Goal: Contribute content: Contribute content

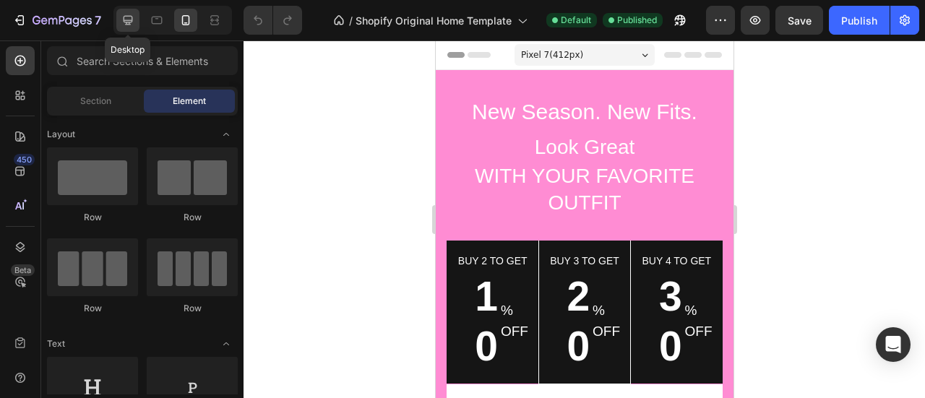
click at [134, 20] on icon at bounding box center [128, 20] width 14 height 14
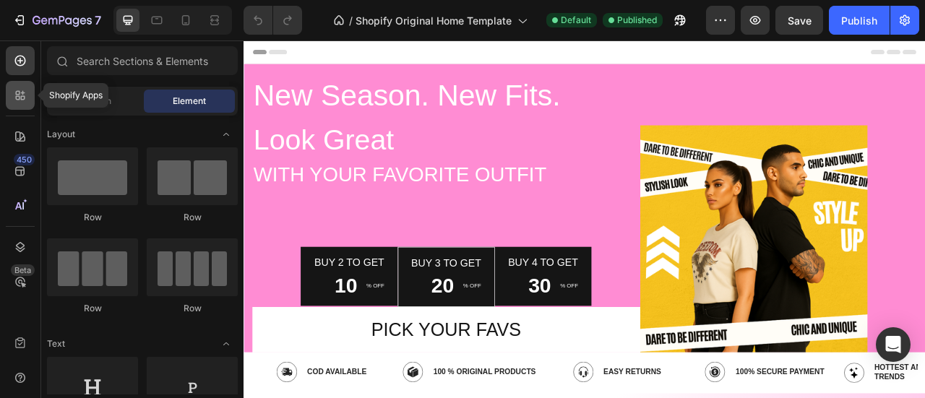
click at [20, 101] on icon at bounding box center [20, 95] width 14 height 14
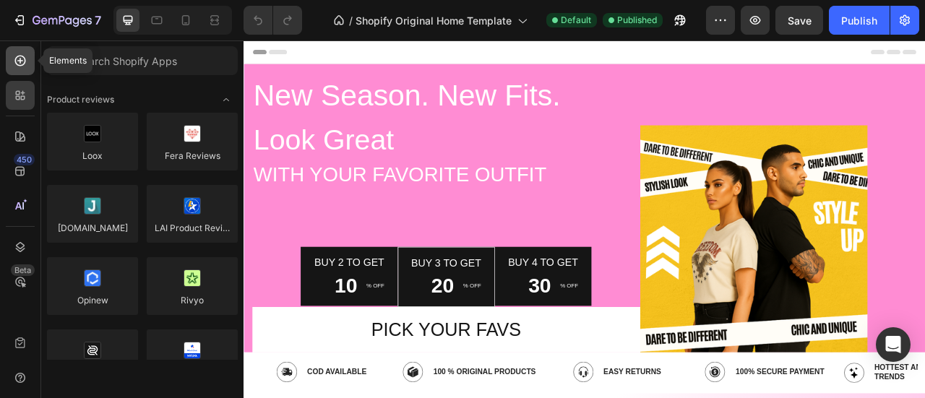
click at [20, 64] on icon at bounding box center [20, 60] width 14 height 14
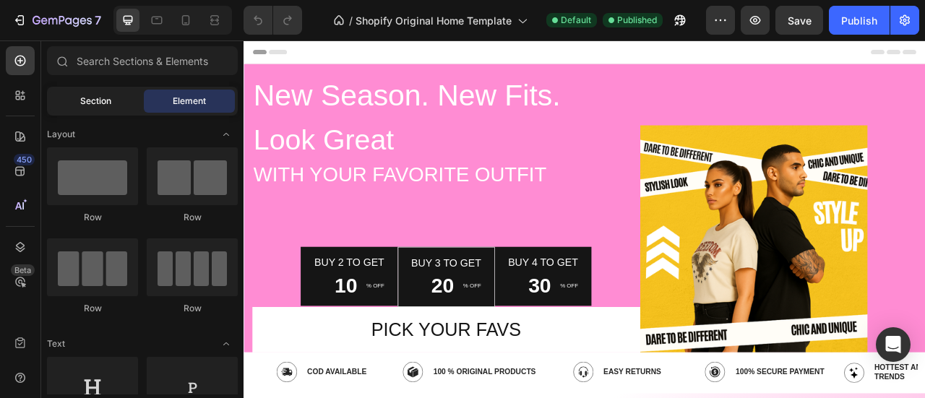
click at [80, 103] on span "Section" at bounding box center [95, 101] width 31 height 13
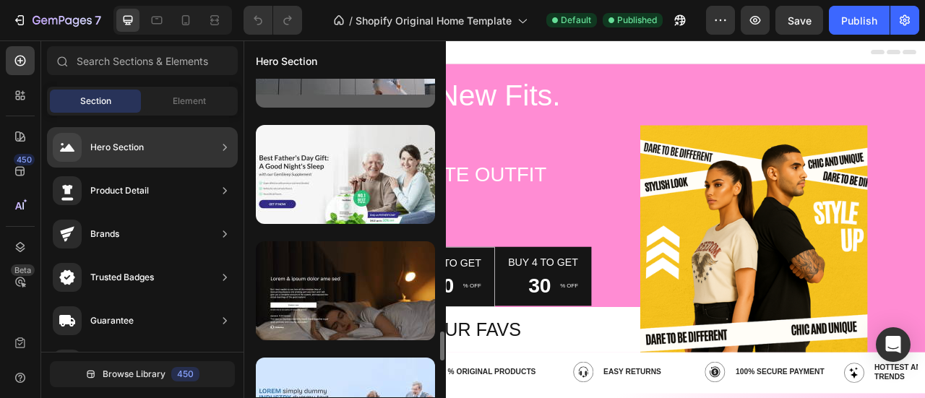
scroll to position [2753, 0]
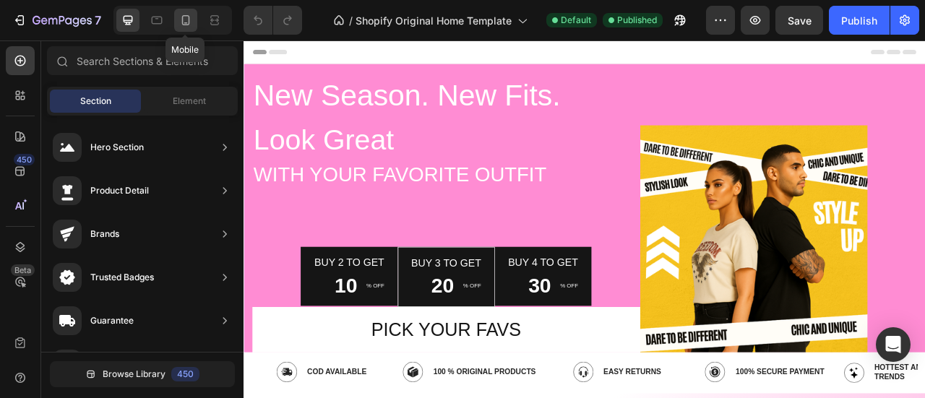
click at [188, 20] on icon at bounding box center [186, 20] width 8 height 10
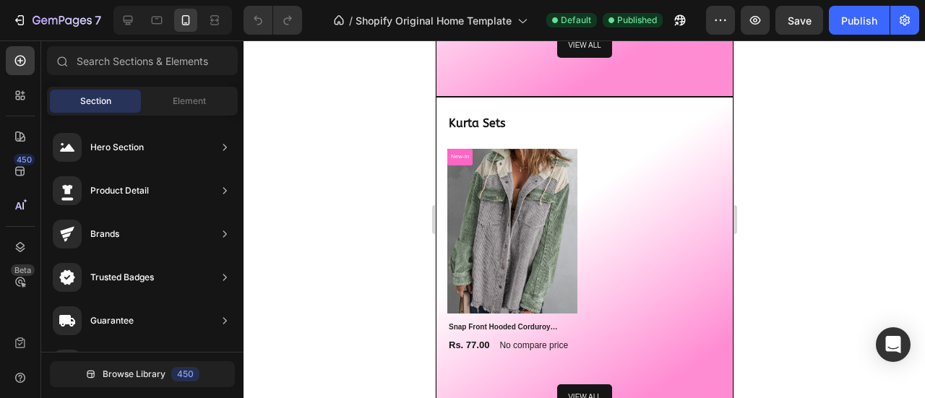
scroll to position [1552, 0]
click at [122, 18] on icon at bounding box center [128, 20] width 14 height 14
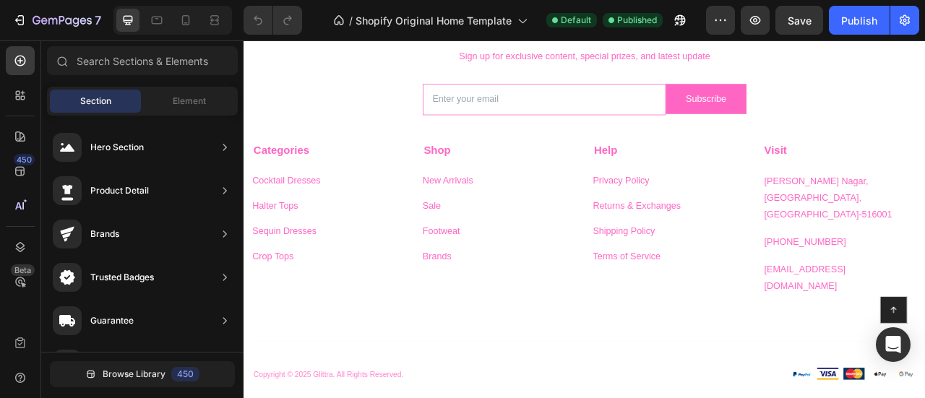
scroll to position [3007, 0]
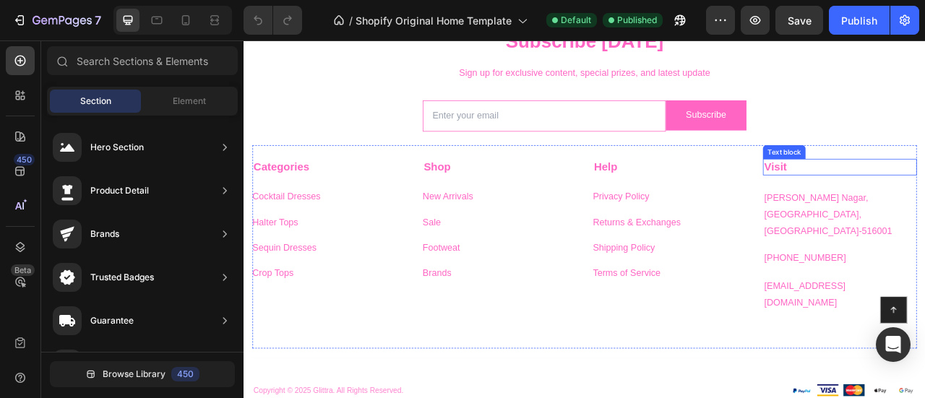
click at [906, 199] on strong "Visit" at bounding box center [920, 200] width 29 height 15
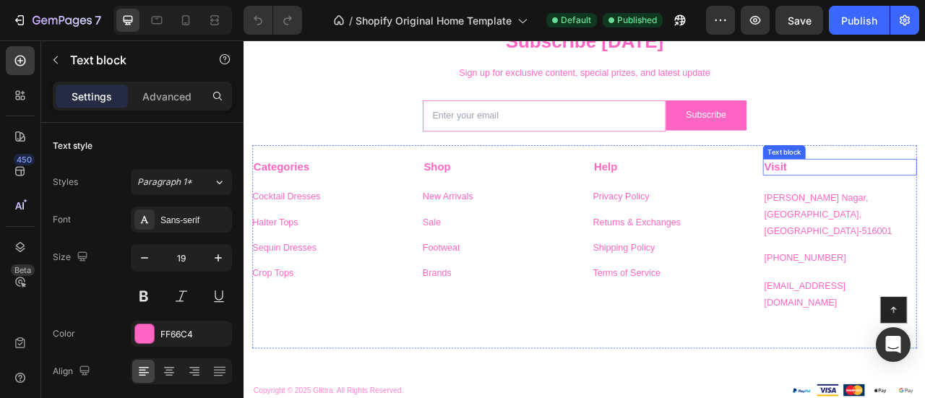
click at [906, 199] on strong "Visit" at bounding box center [920, 200] width 29 height 15
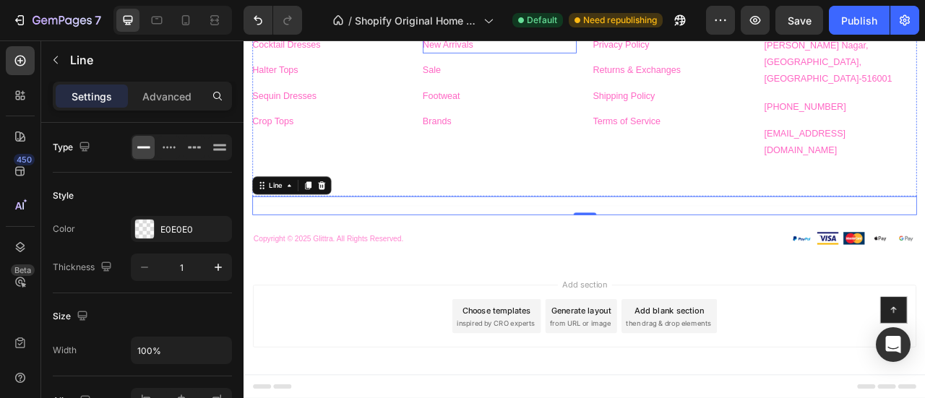
scroll to position [2812, 0]
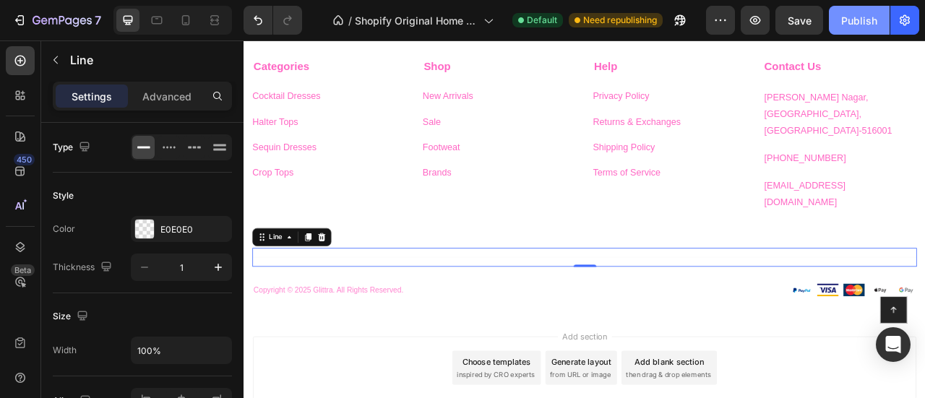
click at [849, 26] on div "Publish" at bounding box center [859, 20] width 36 height 15
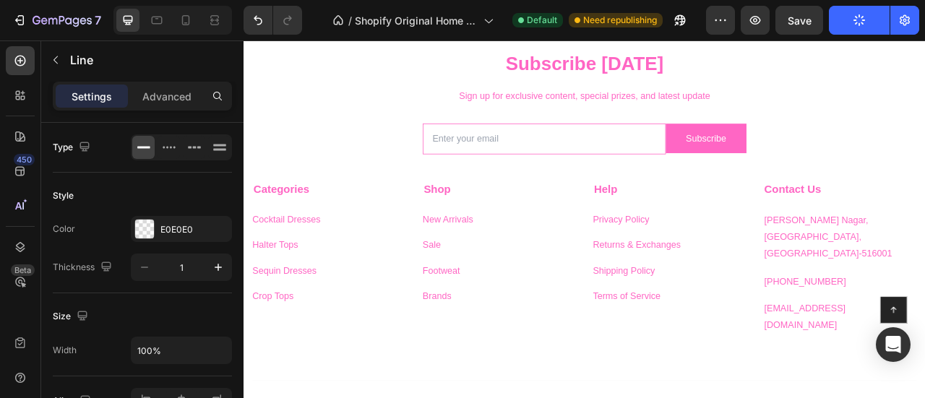
scroll to position [2657, 0]
click at [186, 20] on icon at bounding box center [186, 20] width 14 height 14
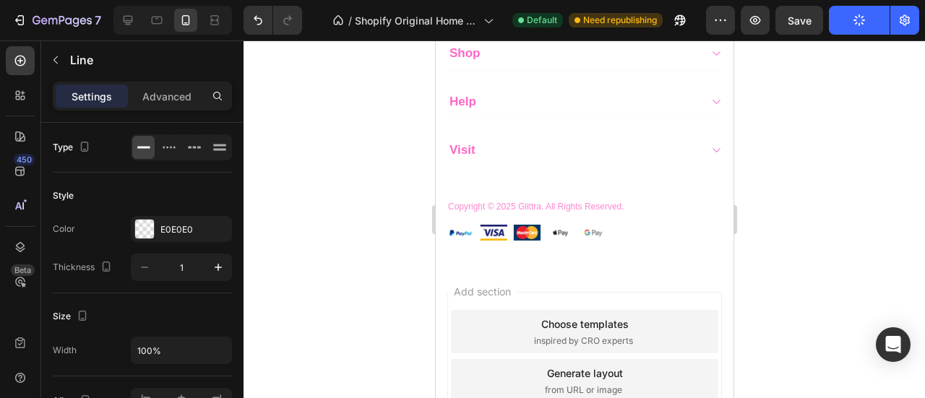
scroll to position [2551, 0]
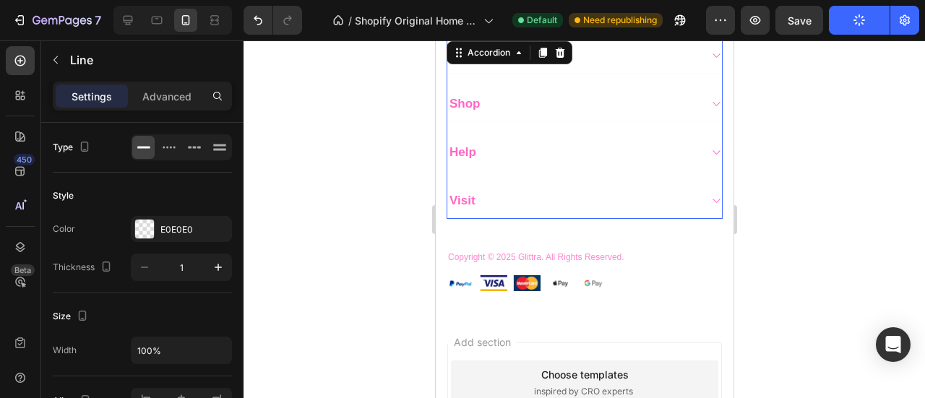
click at [461, 194] on span "Visit" at bounding box center [462, 201] width 26 height 14
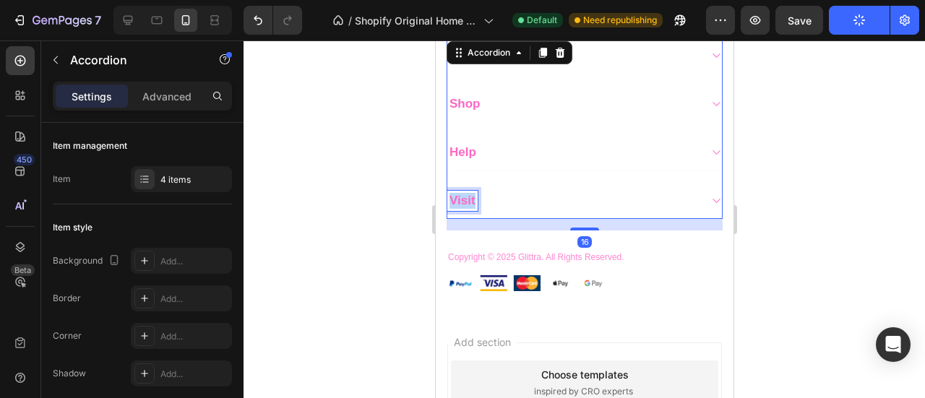
click at [461, 194] on span "Visit" at bounding box center [462, 201] width 26 height 14
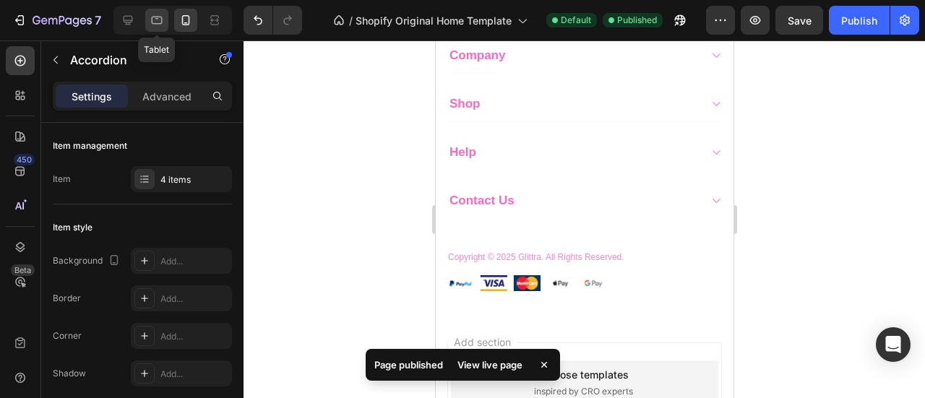
click at [152, 24] on icon at bounding box center [157, 20] width 14 height 14
type input "0"
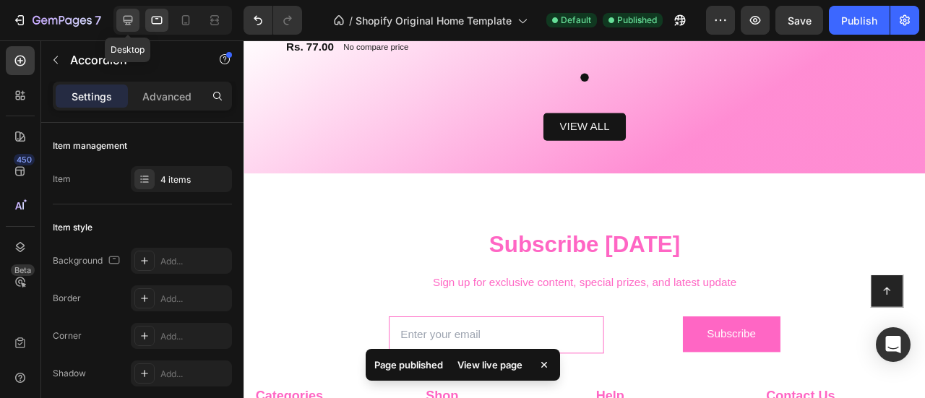
click at [119, 24] on div at bounding box center [127, 20] width 23 height 23
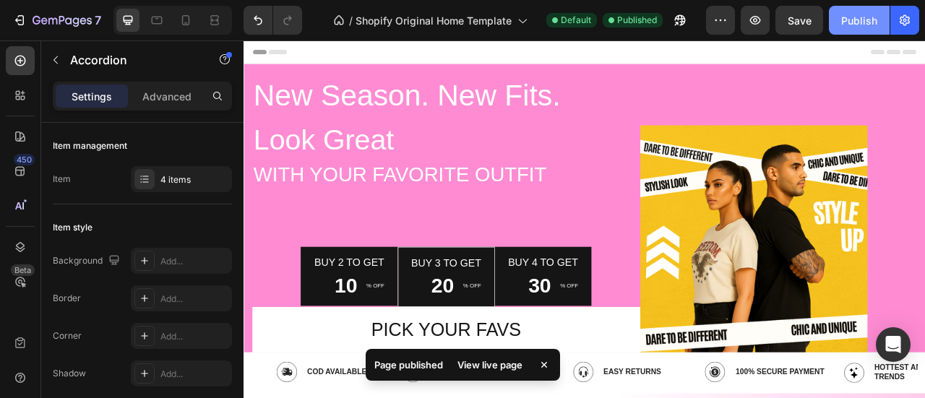
click at [851, 22] on div "Publish" at bounding box center [859, 20] width 36 height 15
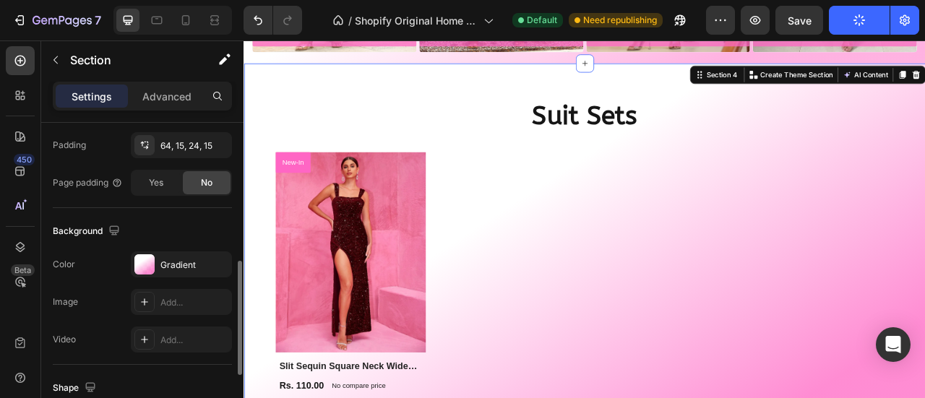
scroll to position [416, 0]
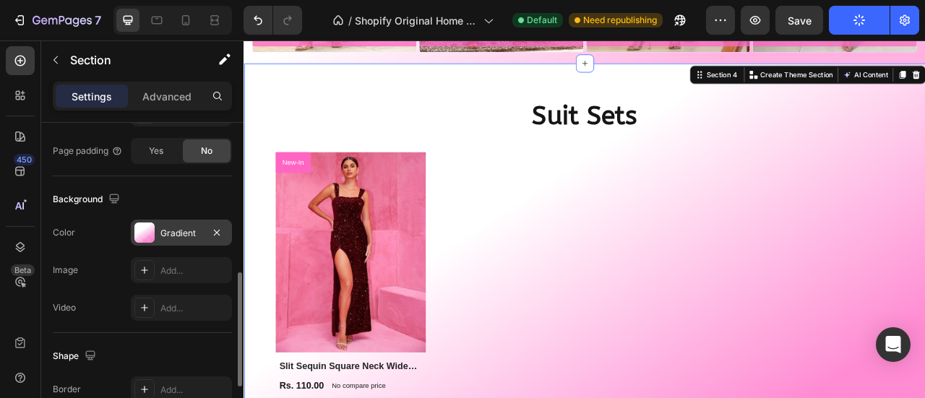
click at [146, 233] on div at bounding box center [144, 233] width 20 height 20
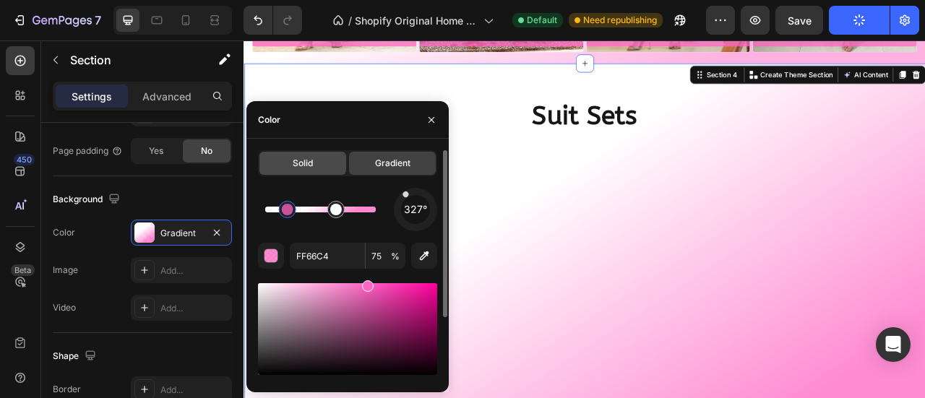
click at [307, 158] on span "Solid" at bounding box center [303, 163] width 20 height 13
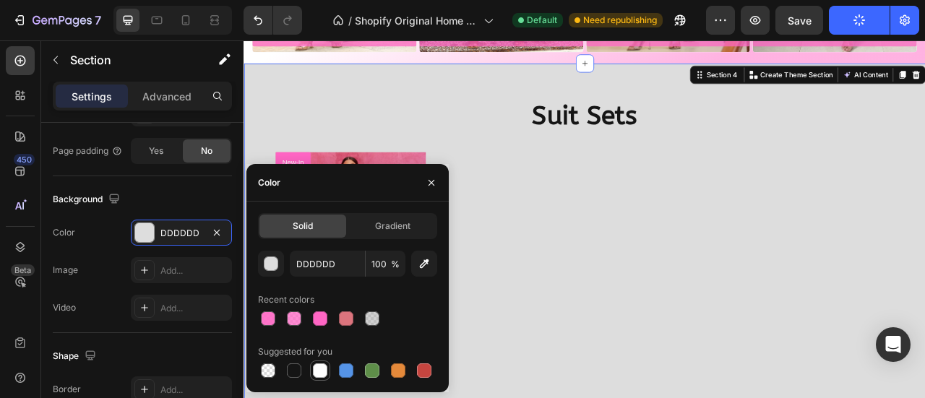
click at [321, 371] on div at bounding box center [320, 371] width 14 height 14
type input "FFFFFF"
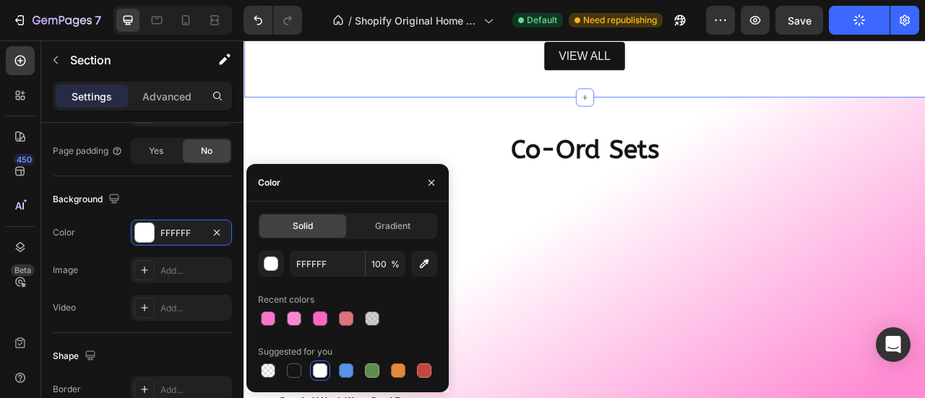
scroll to position [1226, 0]
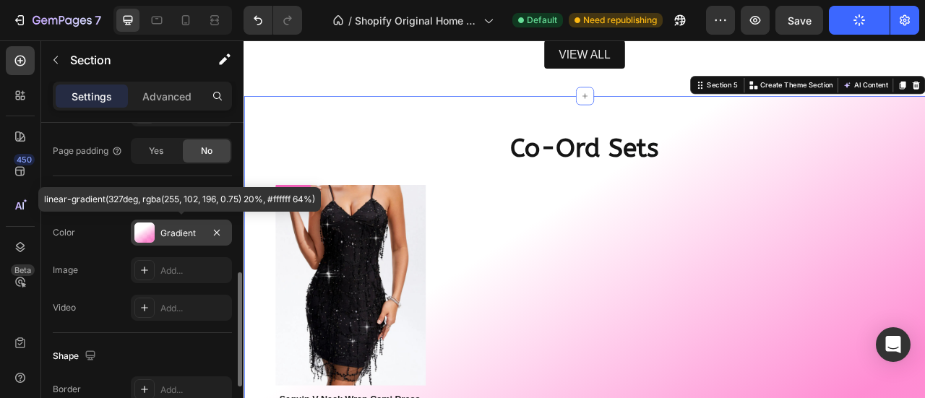
click at [144, 225] on div at bounding box center [144, 233] width 20 height 20
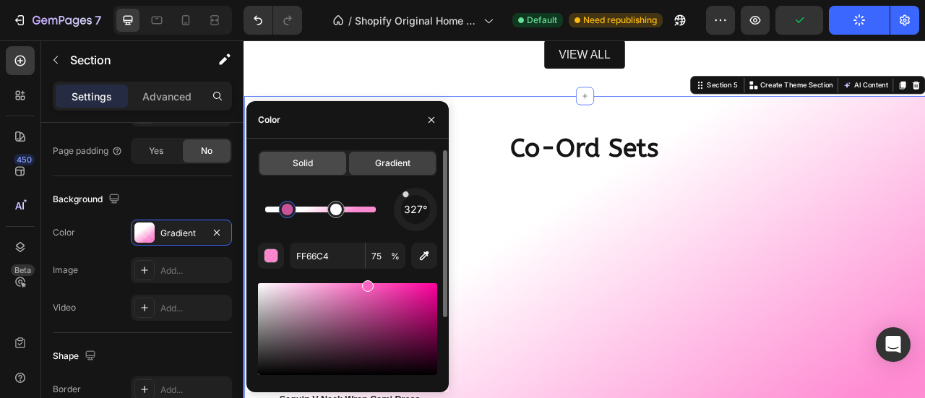
click at [298, 155] on div "Solid" at bounding box center [302, 163] width 87 height 23
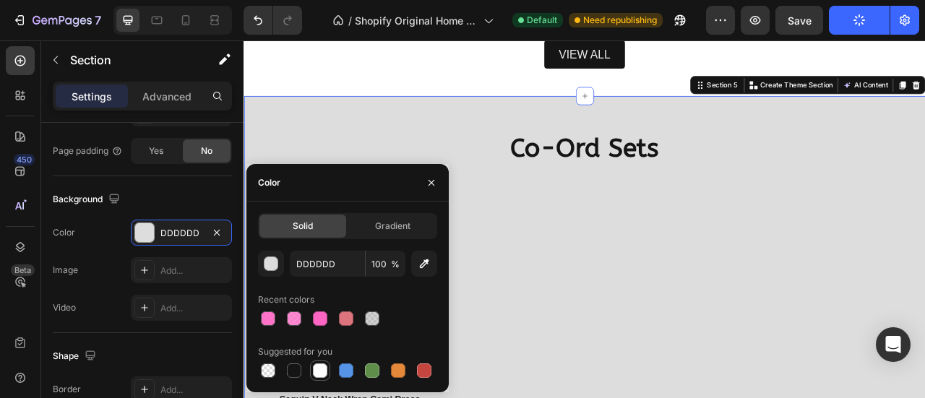
click at [321, 369] on div at bounding box center [320, 371] width 14 height 14
type input "FFFFFF"
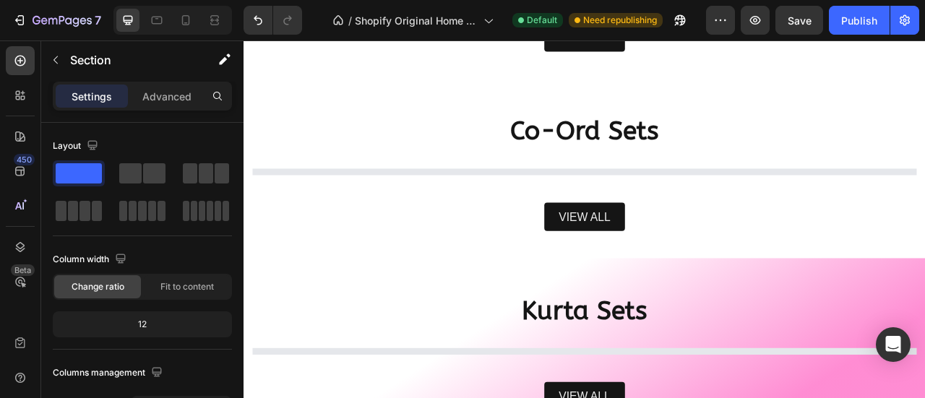
scroll to position [1248, 0]
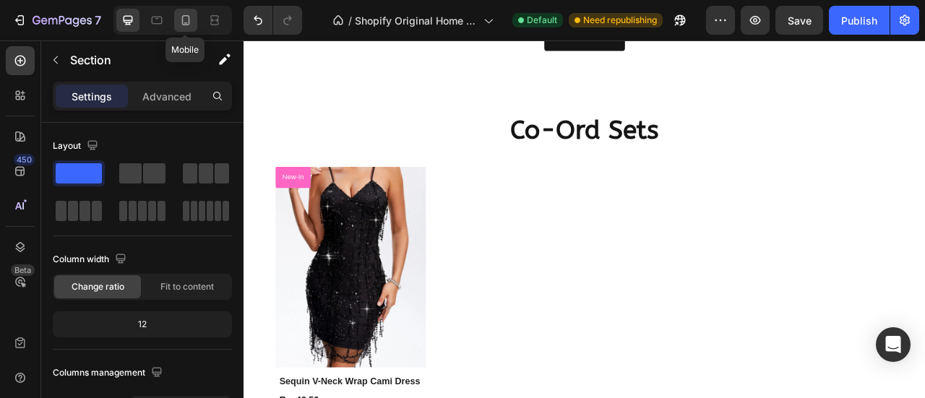
click at [185, 18] on icon at bounding box center [186, 20] width 14 height 14
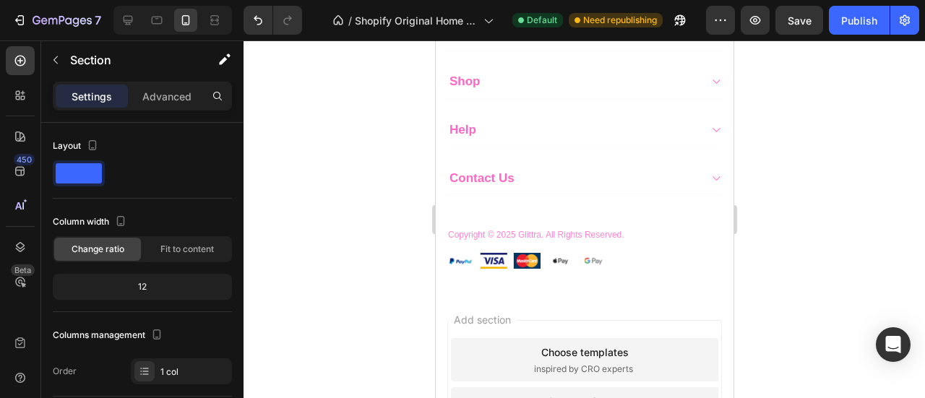
scroll to position [2772, 0]
click at [128, 20] on icon at bounding box center [128, 20] width 9 height 9
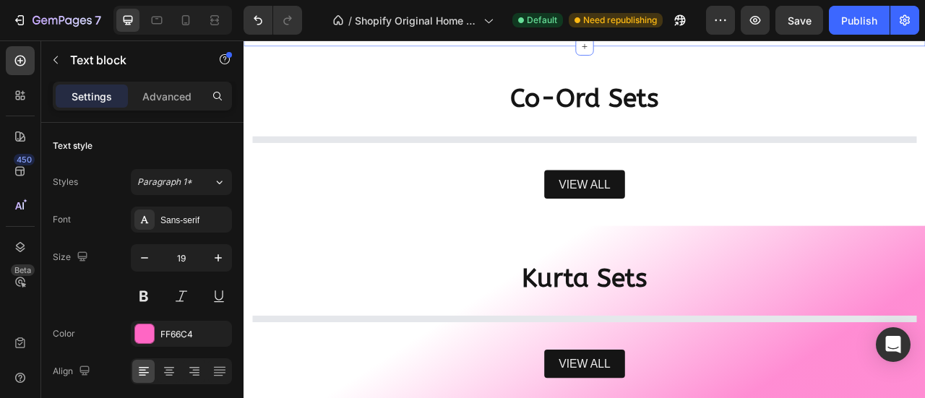
scroll to position [1234, 0]
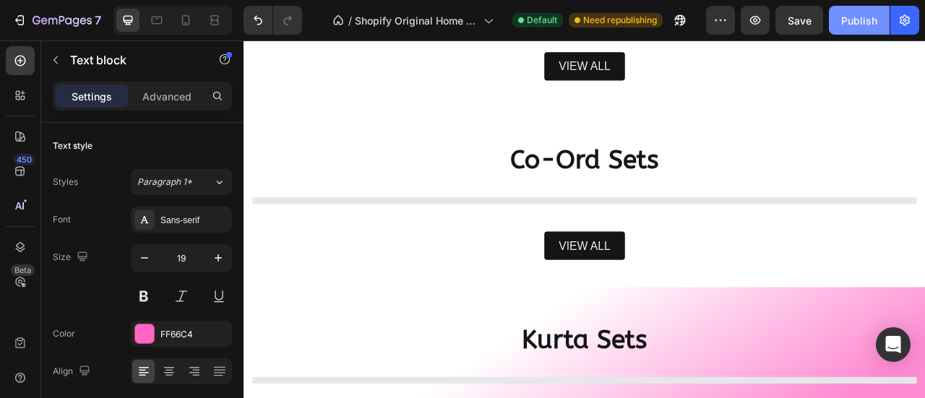
click at [844, 25] on div "Publish" at bounding box center [859, 20] width 36 height 15
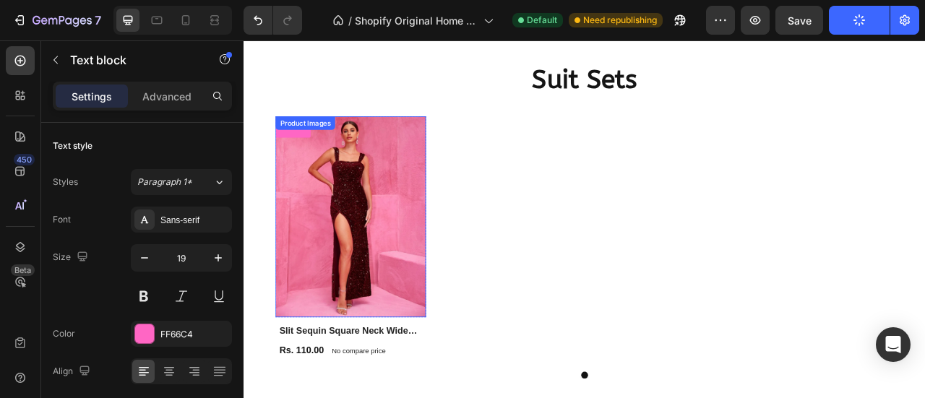
scroll to position [1015, 0]
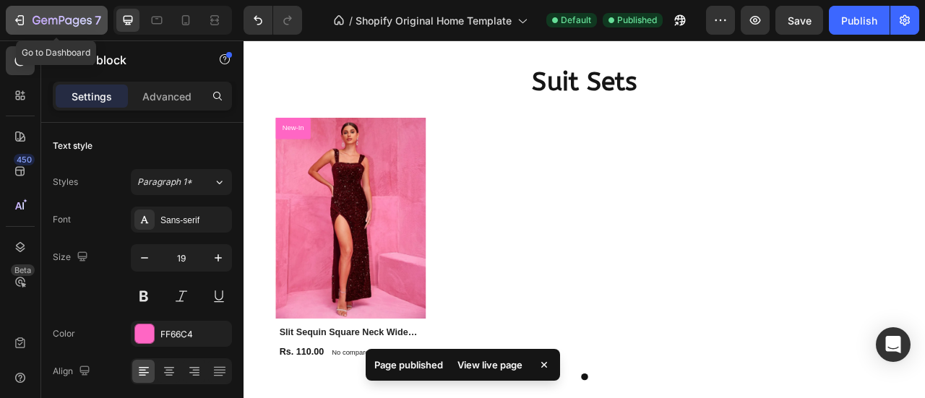
click at [17, 23] on icon "button" at bounding box center [19, 20] width 14 height 14
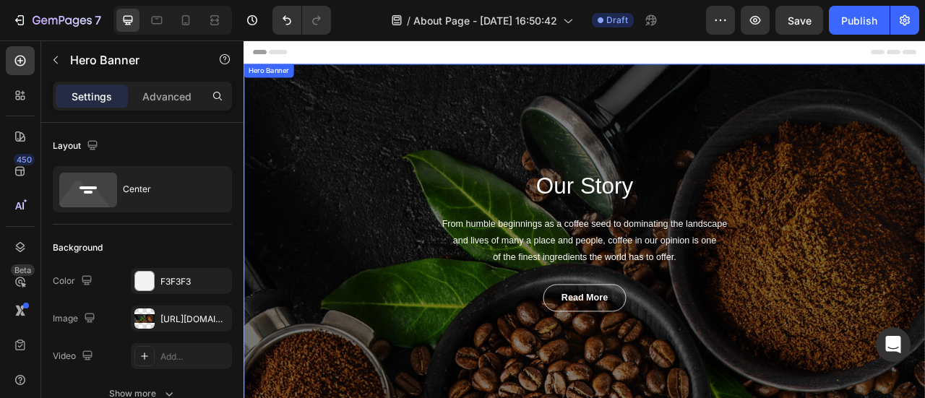
click at [421, 199] on div "Our Story Heading From humble beginnings as a coffee seed to dominating the lan…" at bounding box center [677, 295] width 867 height 450
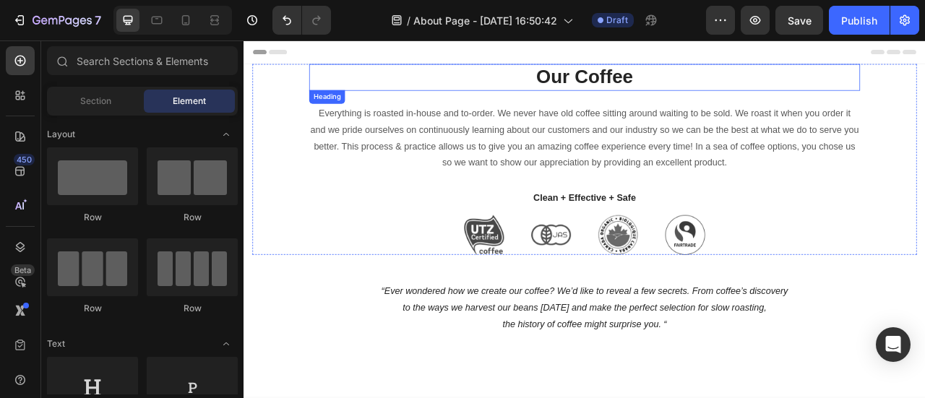
click at [692, 90] on p "Our Coffee" at bounding box center [677, 87] width 698 height 31
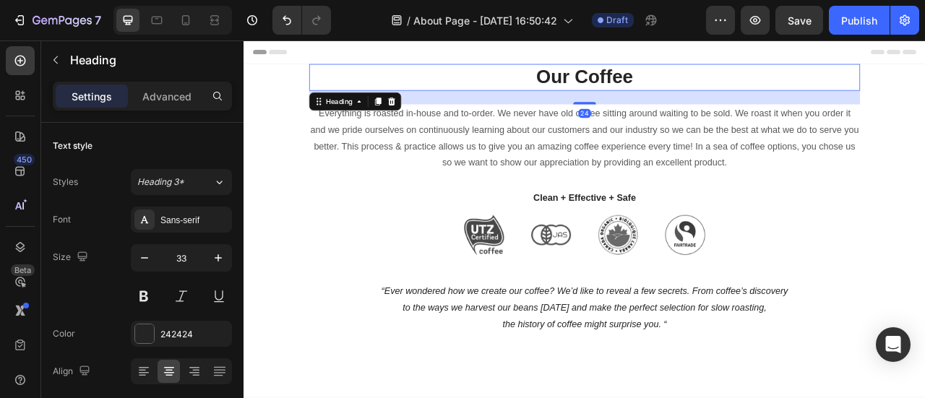
click at [692, 90] on p "Our Coffee" at bounding box center [677, 87] width 698 height 31
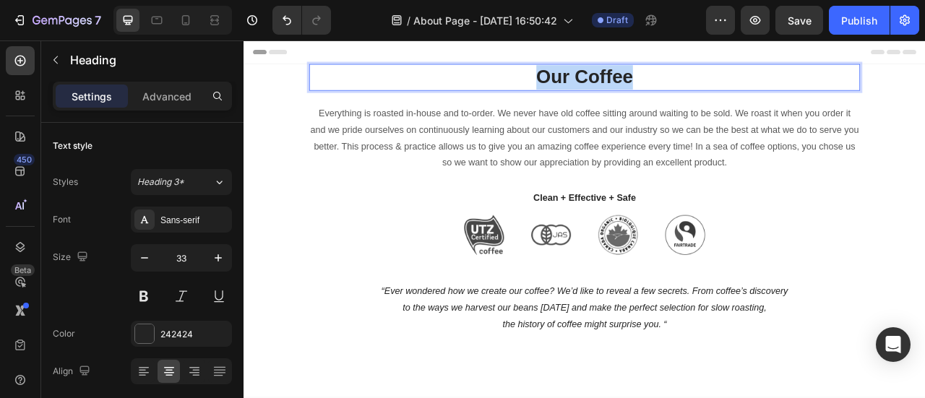
click at [692, 90] on p "Our Coffee" at bounding box center [677, 87] width 698 height 31
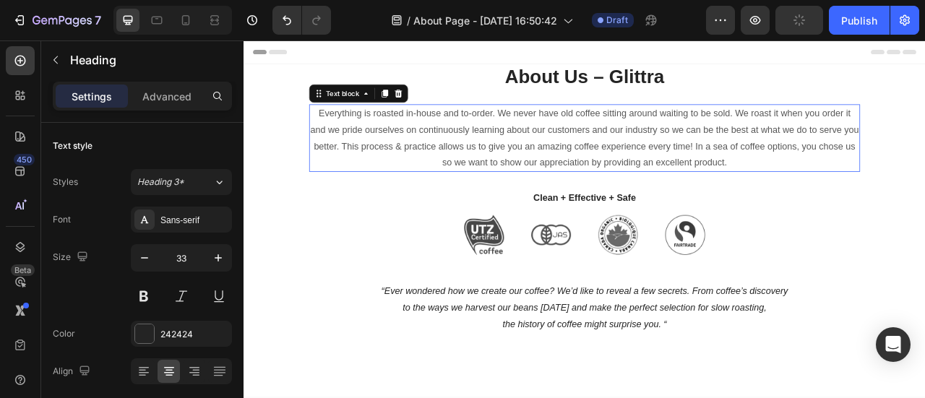
click at [504, 183] on p "Everything is roasted in-house and to-order. We never have old coffee sitting a…" at bounding box center [677, 164] width 698 height 83
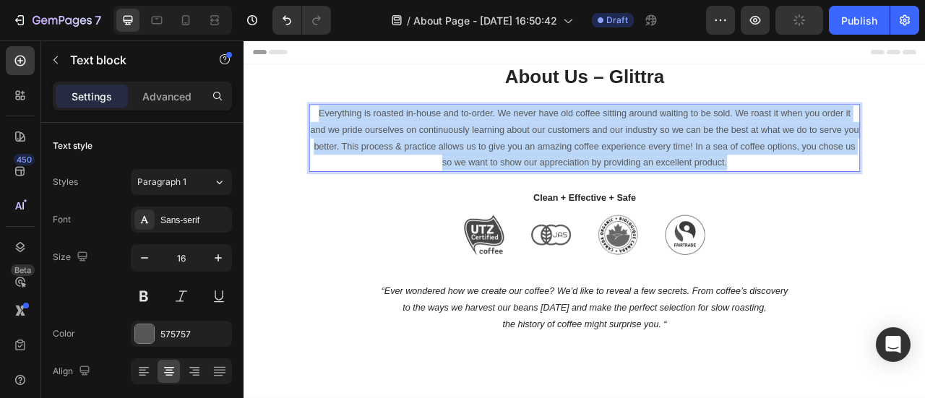
click at [504, 183] on p "Everything is roasted in-house and to-order. We never have old coffee sitting a…" at bounding box center [677, 164] width 698 height 83
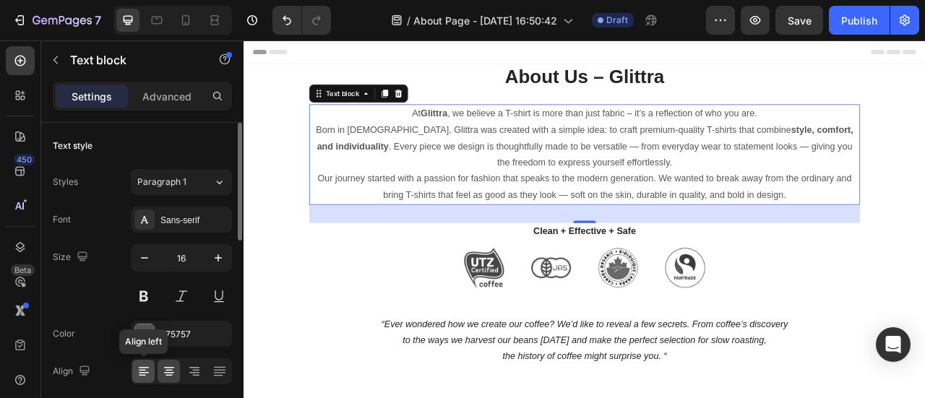
click at [143, 371] on icon at bounding box center [144, 371] width 14 height 14
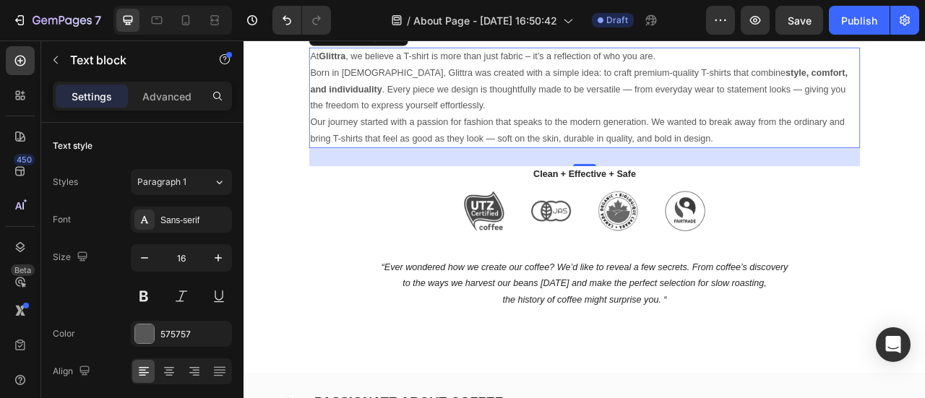
scroll to position [74, 0]
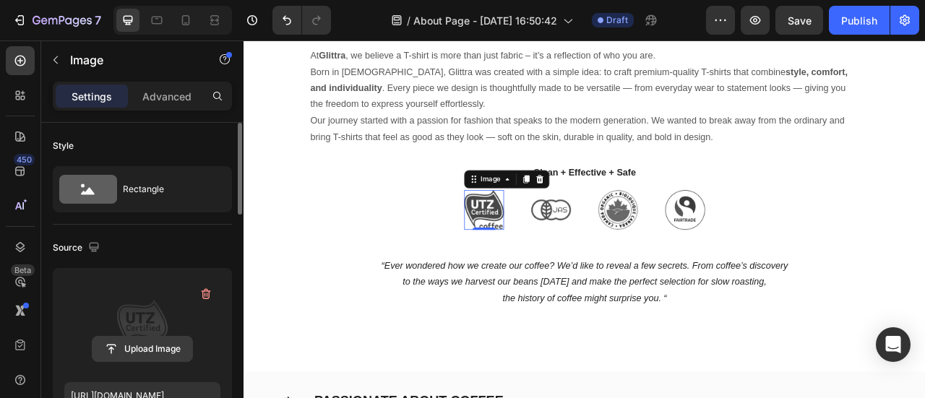
click at [104, 340] on input "file" at bounding box center [143, 349] width 100 height 25
click at [119, 306] on label at bounding box center [142, 325] width 156 height 91
click at [119, 337] on input "file" at bounding box center [143, 349] width 100 height 25
click at [134, 292] on label at bounding box center [142, 325] width 156 height 91
click at [134, 337] on input "file" at bounding box center [143, 349] width 100 height 25
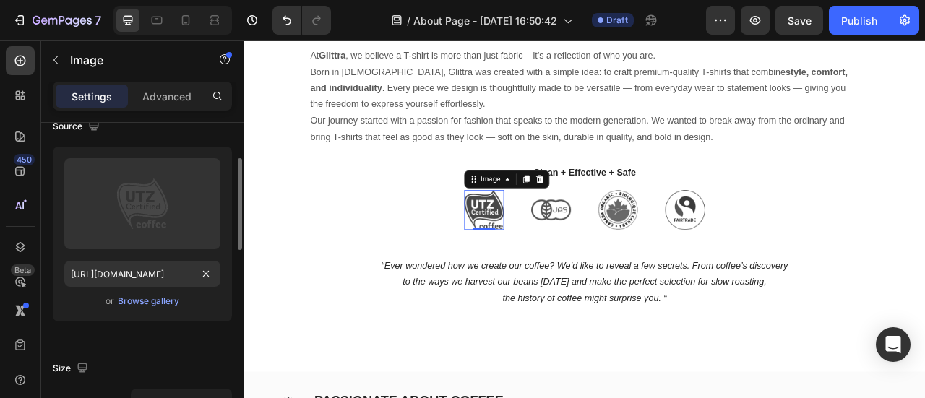
scroll to position [132, 0]
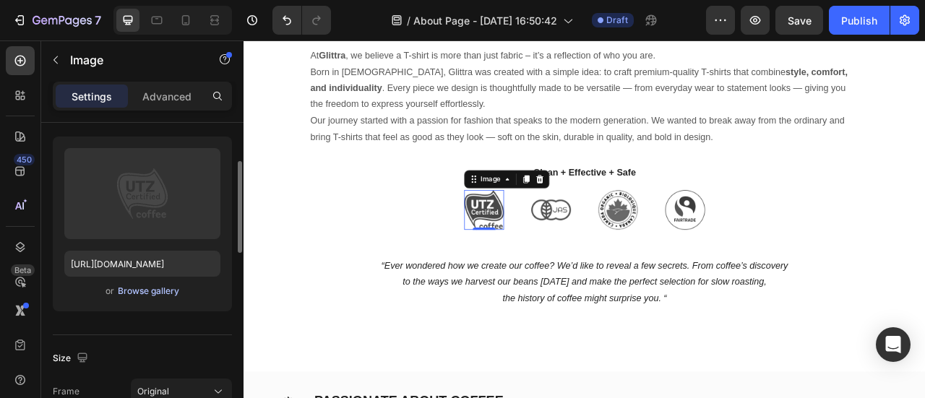
click at [139, 291] on div "Browse gallery" at bounding box center [148, 291] width 61 height 13
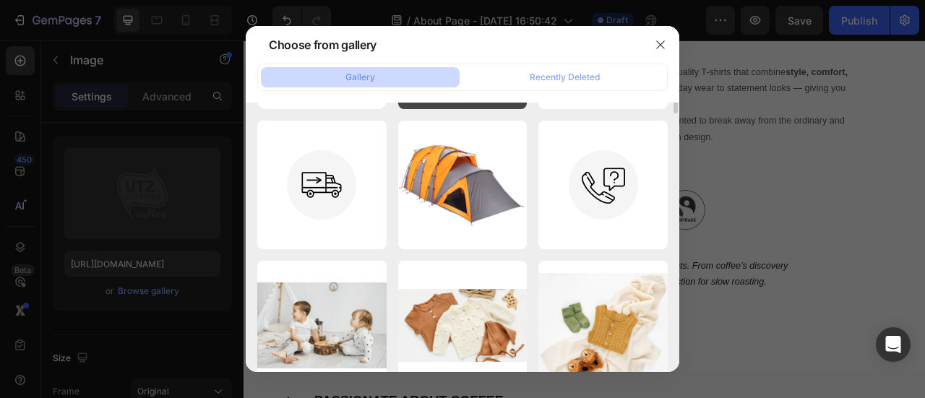
scroll to position [0, 0]
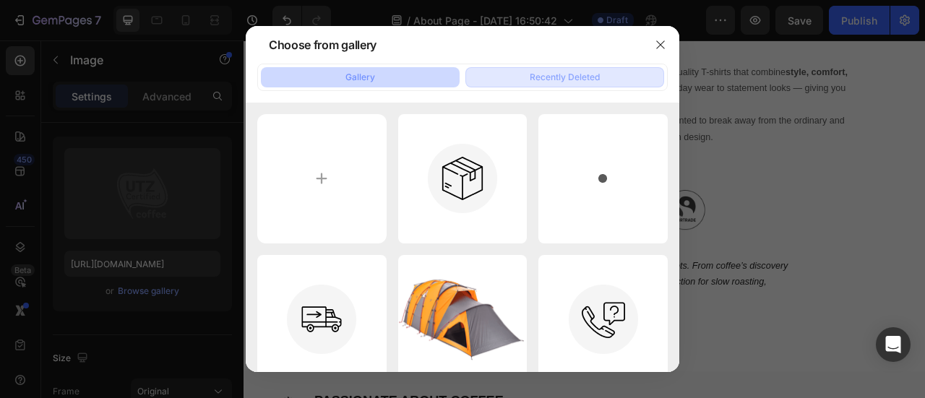
click at [544, 87] on button "Recently Deleted" at bounding box center [564, 77] width 199 height 20
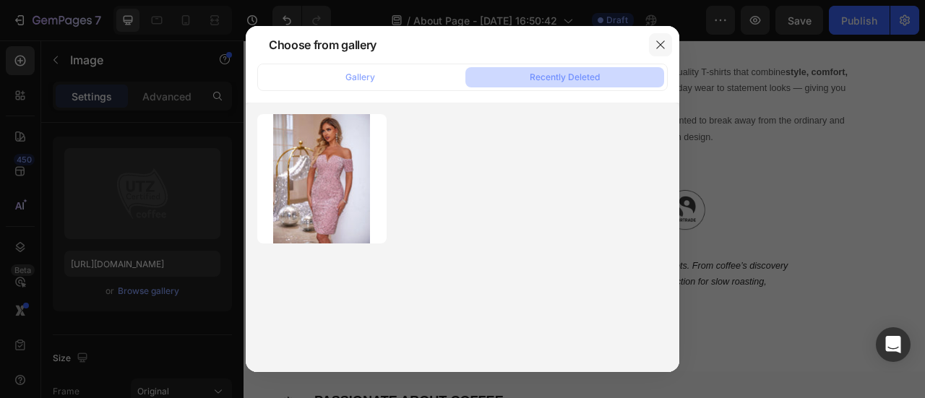
click at [664, 44] on icon "button" at bounding box center [661, 45] width 12 height 12
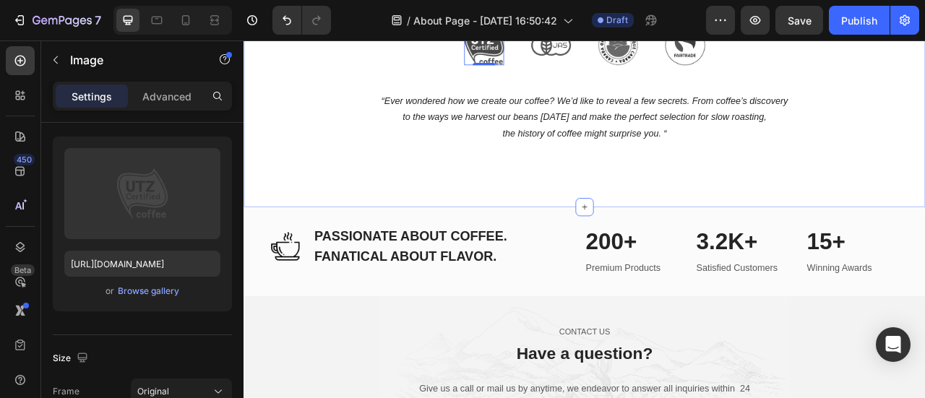
scroll to position [285, 0]
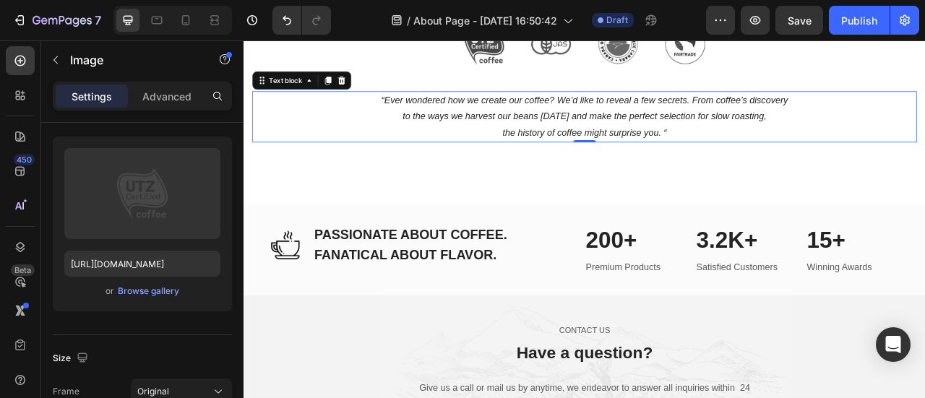
click at [486, 148] on p "“Ever wondered how we create our coffee? We’d like to reveal a few secrets. Fro…" at bounding box center [677, 137] width 843 height 62
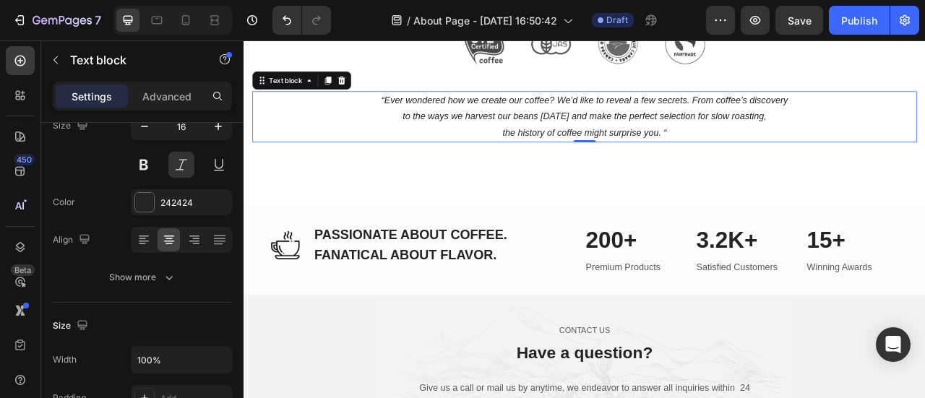
click at [486, 148] on p "“Ever wondered how we create our coffee? We’d like to reveal a few secrets. Fro…" at bounding box center [677, 137] width 843 height 62
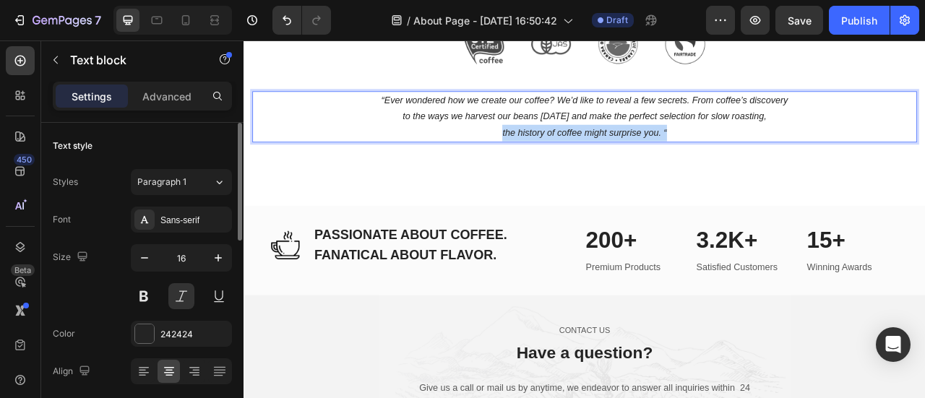
click at [486, 148] on p "“Ever wondered how we create our coffee? We’d like to reveal a few secrets. Fro…" at bounding box center [677, 137] width 843 height 62
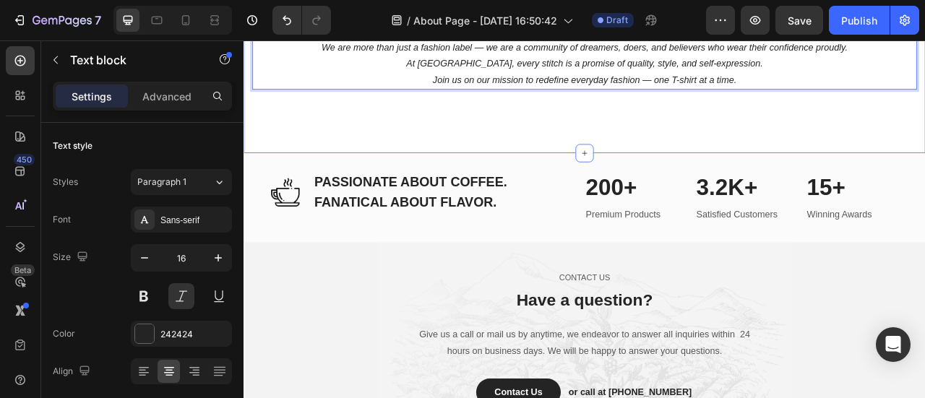
scroll to position [457, 0]
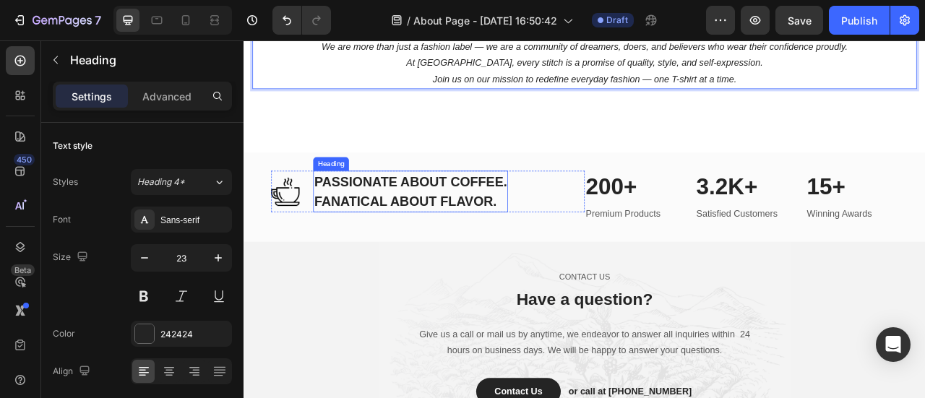
click at [411, 226] on p "PASSIONATE ABOUT COFFEE. FANATICAL ABOUT FLAVOR." at bounding box center [455, 232] width 245 height 50
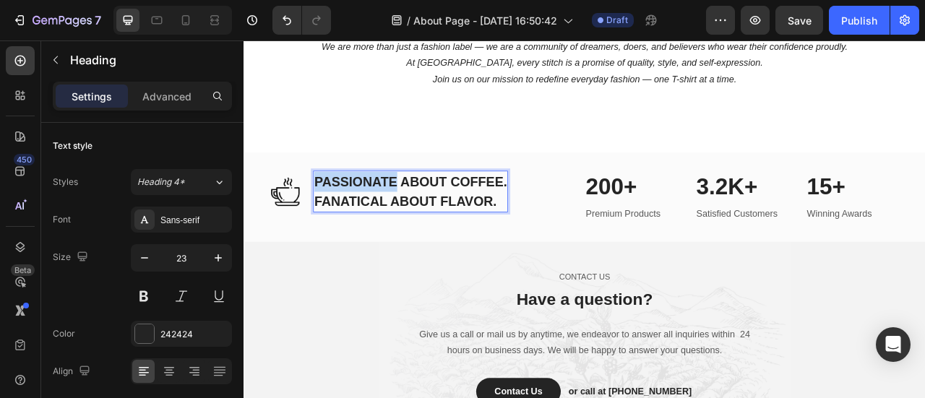
click at [411, 226] on p "PASSIONATE ABOUT COFFEE. FANATICAL ABOUT FLAVOR." at bounding box center [455, 232] width 245 height 50
